Goal: Information Seeking & Learning: Learn about a topic

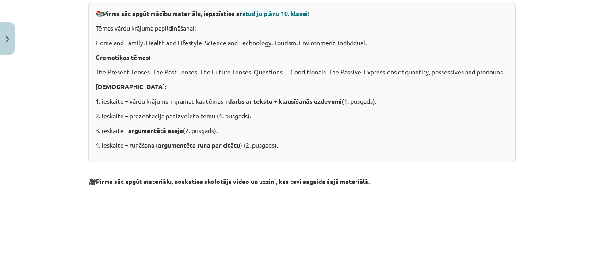
scroll to position [177, 0]
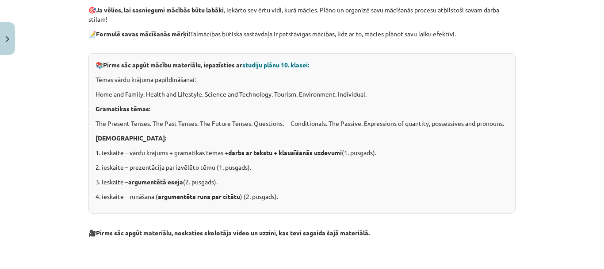
click at [280, 63] on span "studiju plānu 10. klasei:" at bounding box center [275, 65] width 67 height 8
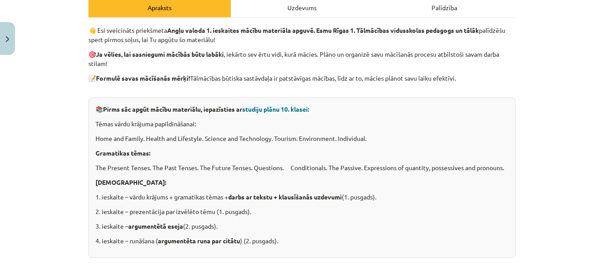
scroll to position [0, 0]
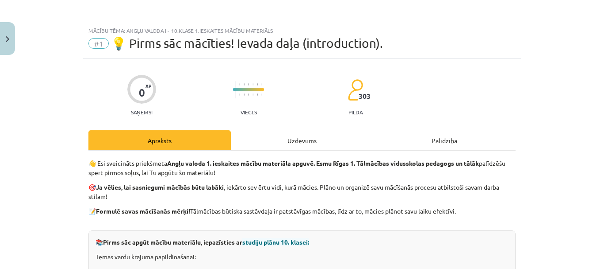
click at [270, 140] on div "Uzdevums" at bounding box center [302, 140] width 142 height 20
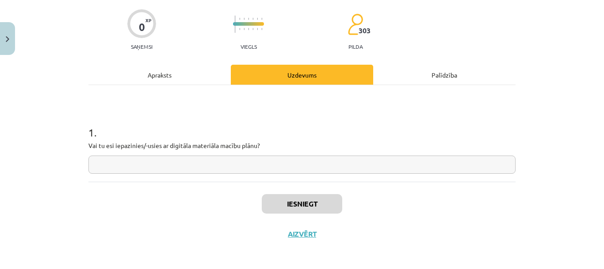
scroll to position [68, 0]
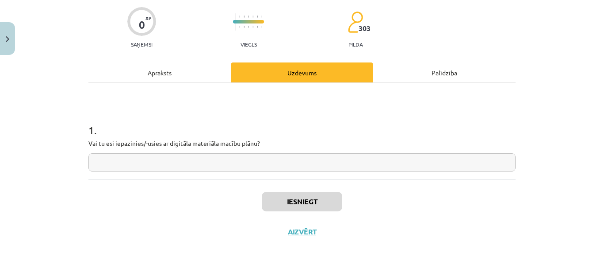
click at [430, 73] on div "Palīdzība" at bounding box center [444, 72] width 142 height 20
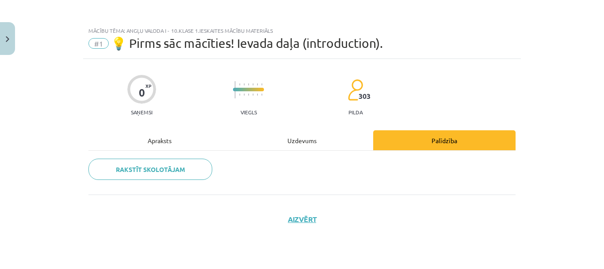
click at [173, 134] on div "Apraksts" at bounding box center [159, 140] width 142 height 20
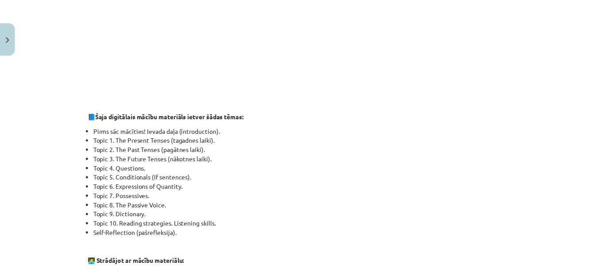
scroll to position [399, 0]
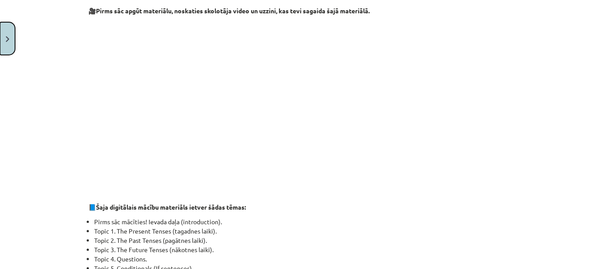
click at [2, 38] on button "Close" at bounding box center [7, 38] width 15 height 33
click at [19, 51] on div "Mācību tēma: Angļu valoda i - 10.klase 1.ieskaites mācību materiāls #1 💡 Pirms …" at bounding box center [302, 134] width 604 height 269
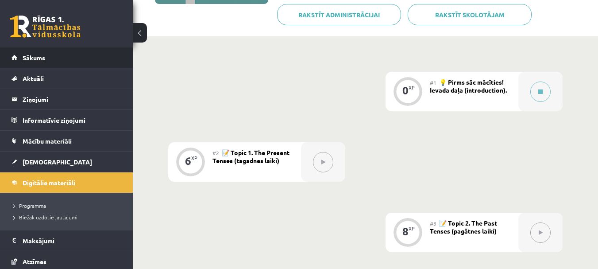
click at [61, 54] on link "Sākums" at bounding box center [67, 57] width 110 height 20
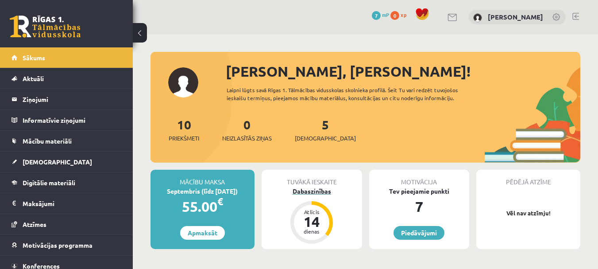
click at [307, 188] on div "Dabaszinības" at bounding box center [311, 190] width 100 height 9
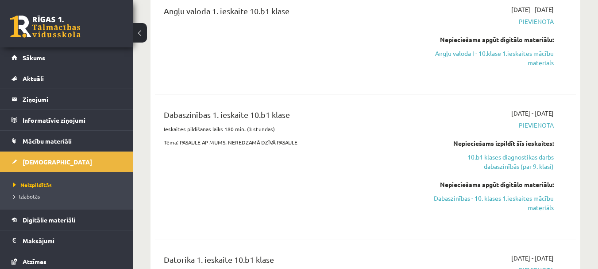
scroll to position [265, 0]
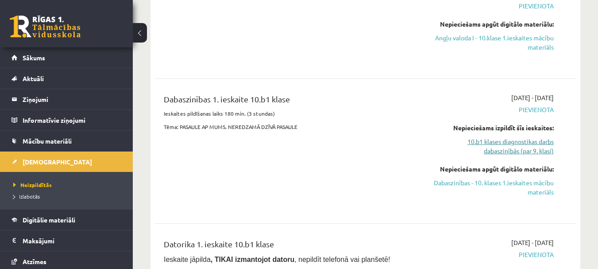
click at [498, 147] on link "10.b1 klases diagnostikas darbs dabaszinībās (par 9. klasi)" at bounding box center [492, 146] width 121 height 19
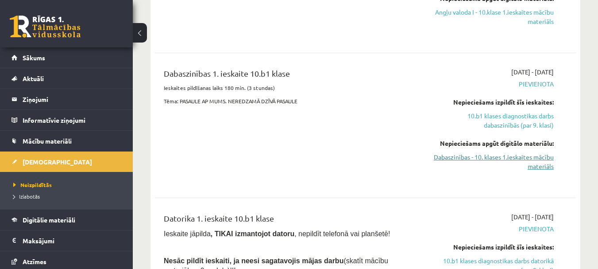
scroll to position [295, 0]
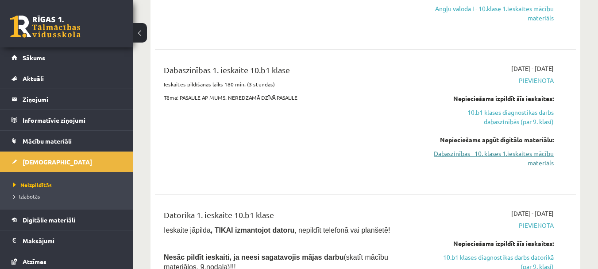
click at [518, 153] on link "Dabaszinības - 10. klases 1.ieskaites mācību materiāls" at bounding box center [492, 158] width 121 height 19
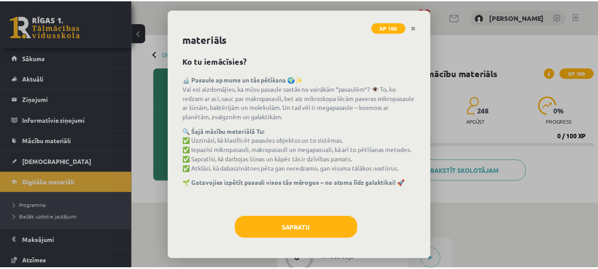
scroll to position [19, 0]
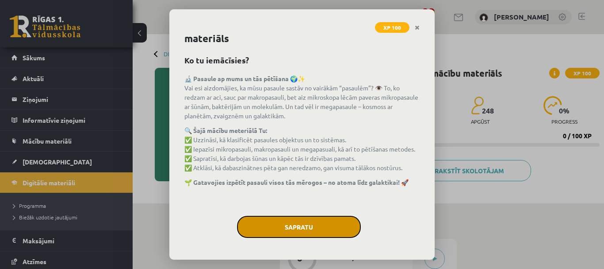
click at [298, 222] on button "Sapratu" at bounding box center [299, 226] width 124 height 22
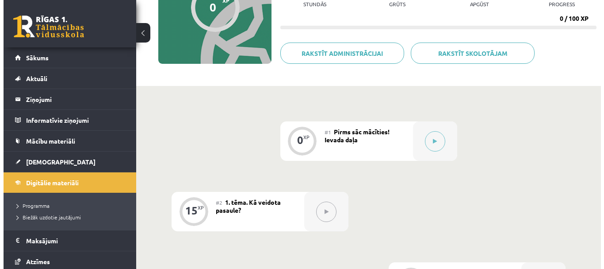
scroll to position [133, 0]
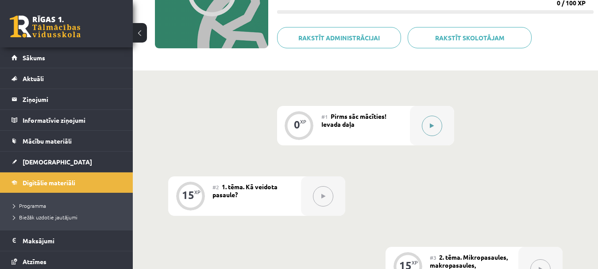
click at [428, 124] on button at bounding box center [432, 125] width 20 height 20
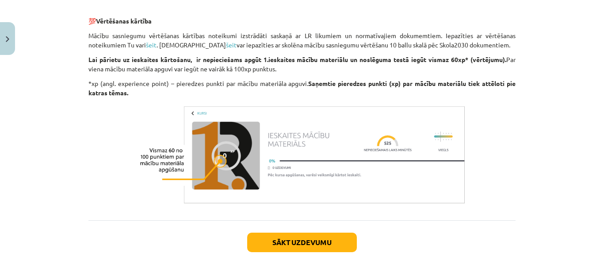
scroll to position [753, 0]
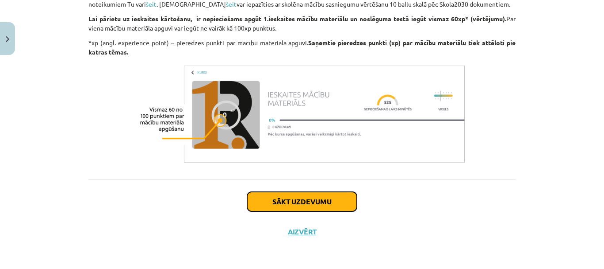
click at [299, 201] on button "Sākt uzdevumu" at bounding box center [302, 201] width 110 height 19
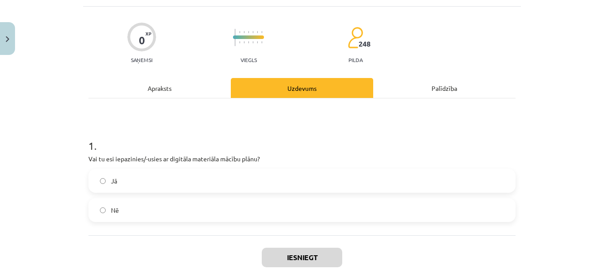
scroll to position [66, 0]
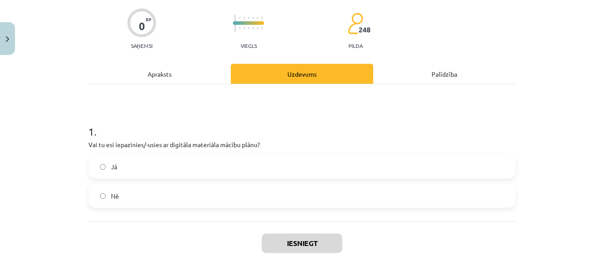
click at [96, 169] on label "Jā" at bounding box center [302, 166] width 426 height 22
click at [294, 239] on button "Iesniegt" at bounding box center [302, 242] width 81 height 19
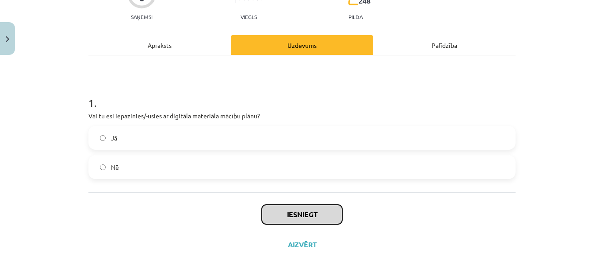
scroll to position [108, 0]
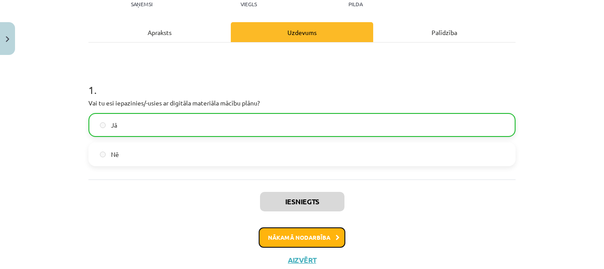
click at [291, 235] on button "Nākamā nodarbība" at bounding box center [302, 237] width 87 height 20
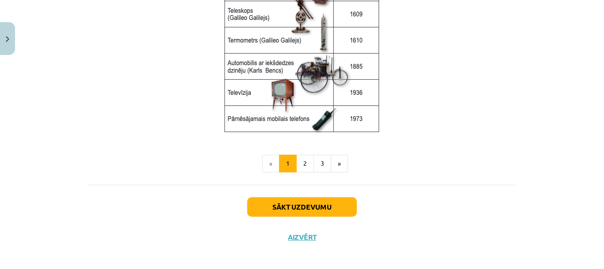
scroll to position [1247, 0]
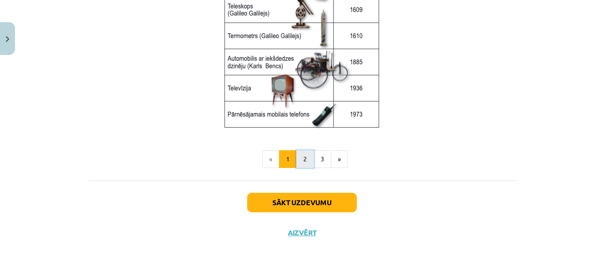
click at [299, 163] on button "2" at bounding box center [305, 159] width 18 height 18
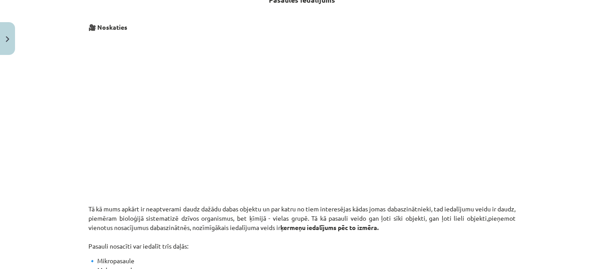
scroll to position [158, 0]
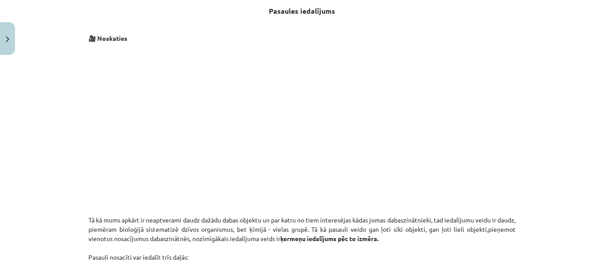
drag, startPoint x: 431, startPoint y: 214, endPoint x: 396, endPoint y: 211, distance: 34.6
drag, startPoint x: 396, startPoint y: 211, endPoint x: 111, endPoint y: 90, distance: 309.7
click at [111, 90] on p at bounding box center [301, 128] width 427 height 161
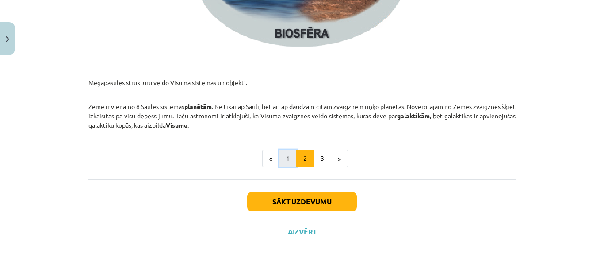
click at [284, 160] on button "1" at bounding box center [288, 159] width 18 height 18
